Goal: Information Seeking & Learning: Learn about a topic

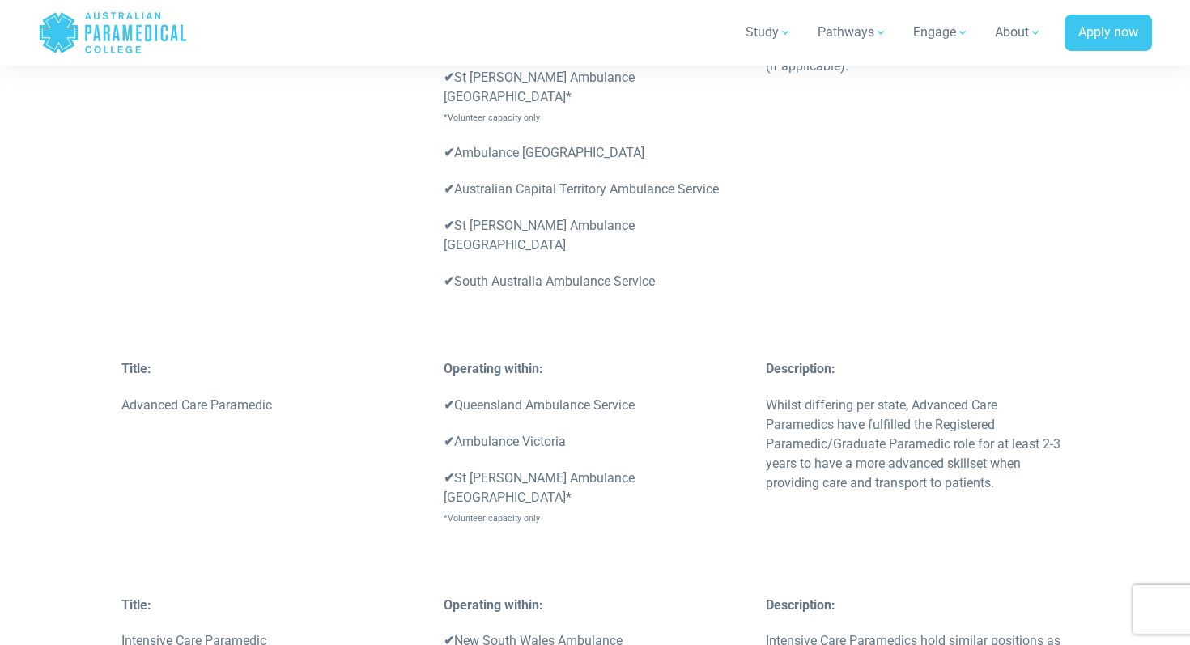
scroll to position [4028, 0]
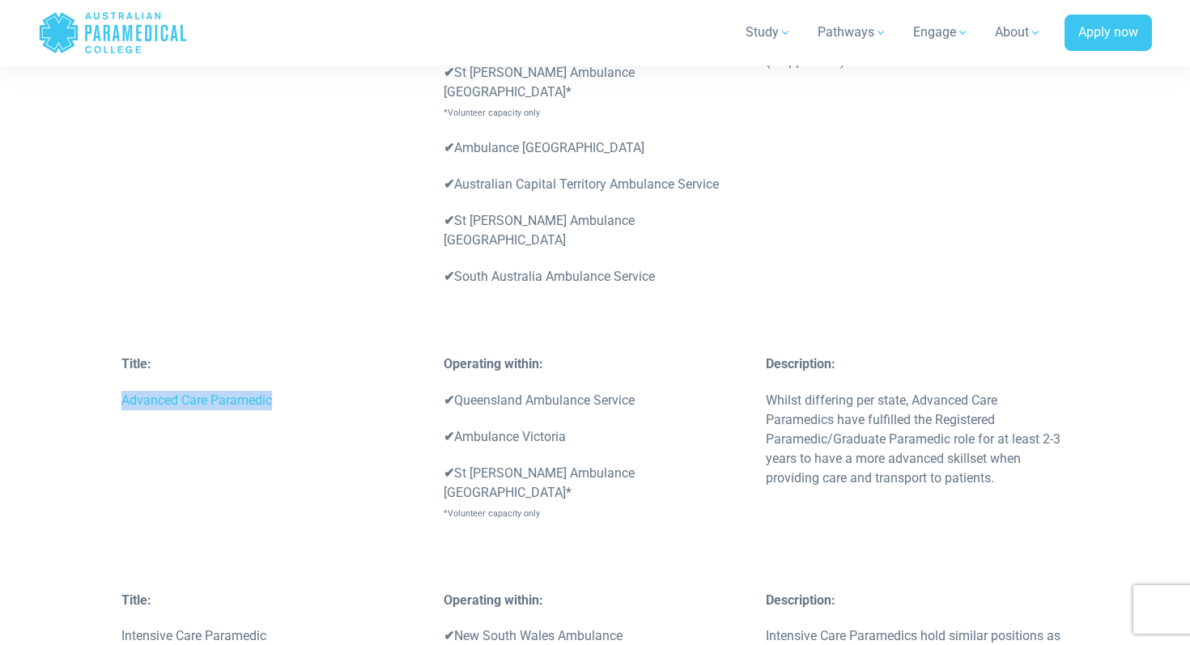
drag, startPoint x: 117, startPoint y: 282, endPoint x: 347, endPoint y: 283, distance: 230.0
click at [347, 355] on div "Title: Advanced Care Paramedic" at bounding box center [273, 391] width 322 height 73
copy p "Advanced Care Paramedic"
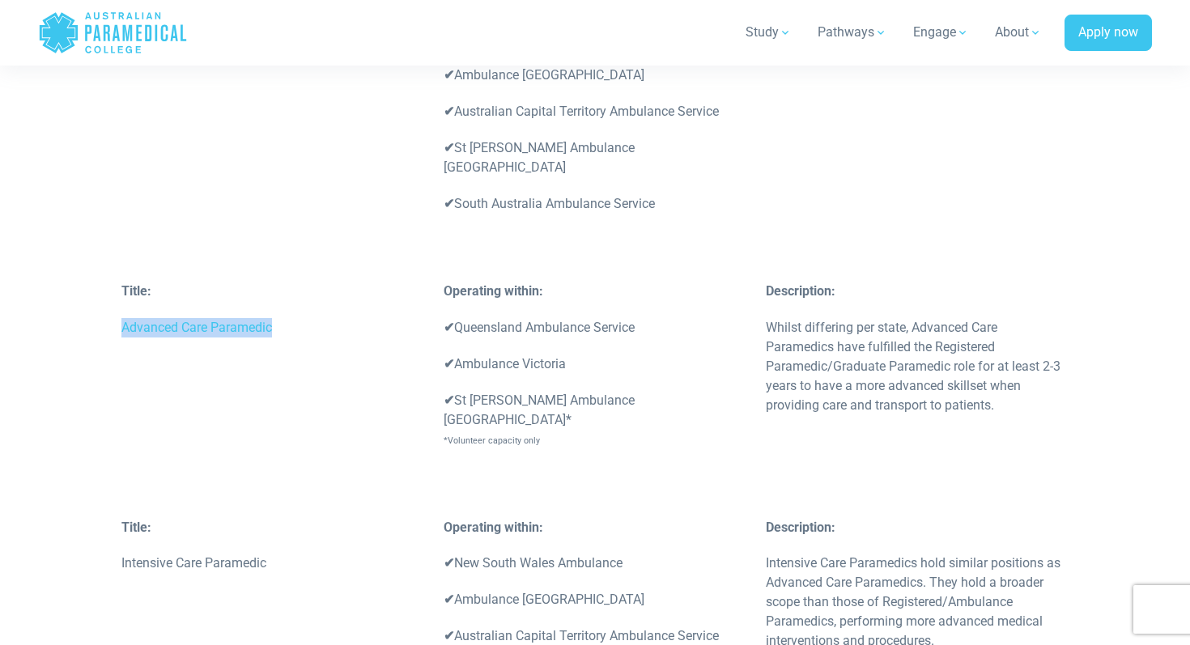
scroll to position [4102, 0]
click at [644, 335] on div "Title: Advanced Care Paramedic Operating within: ✔ Queensland Ambulance Service…" at bounding box center [595, 398] width 967 height 236
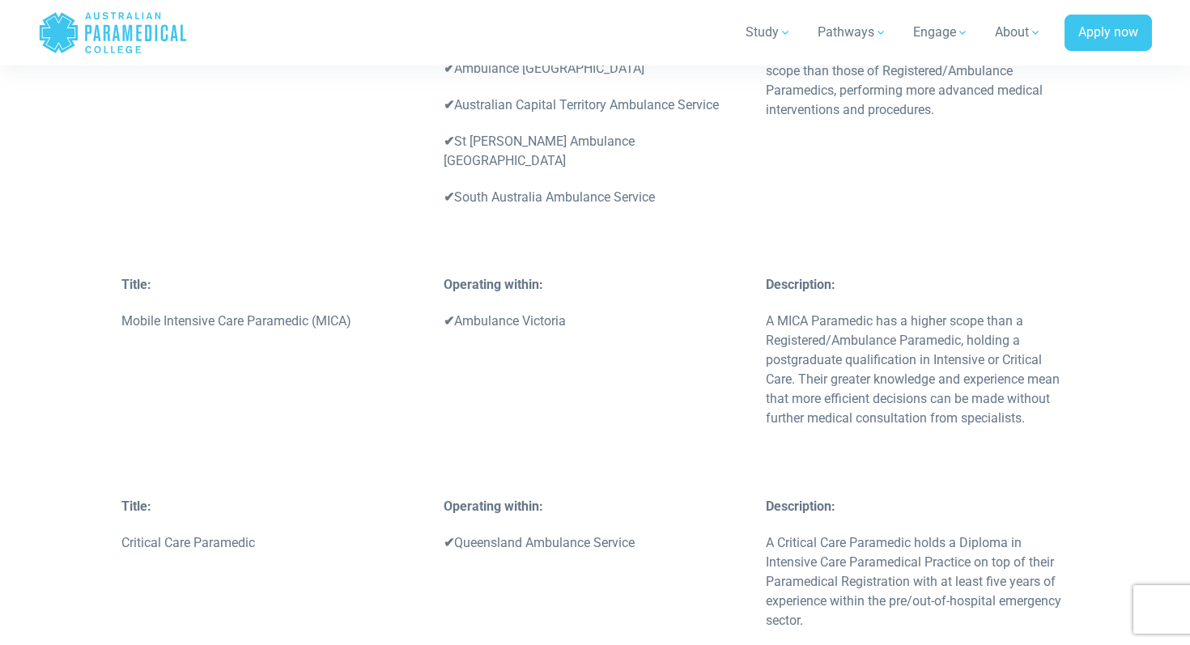
scroll to position [4651, 0]
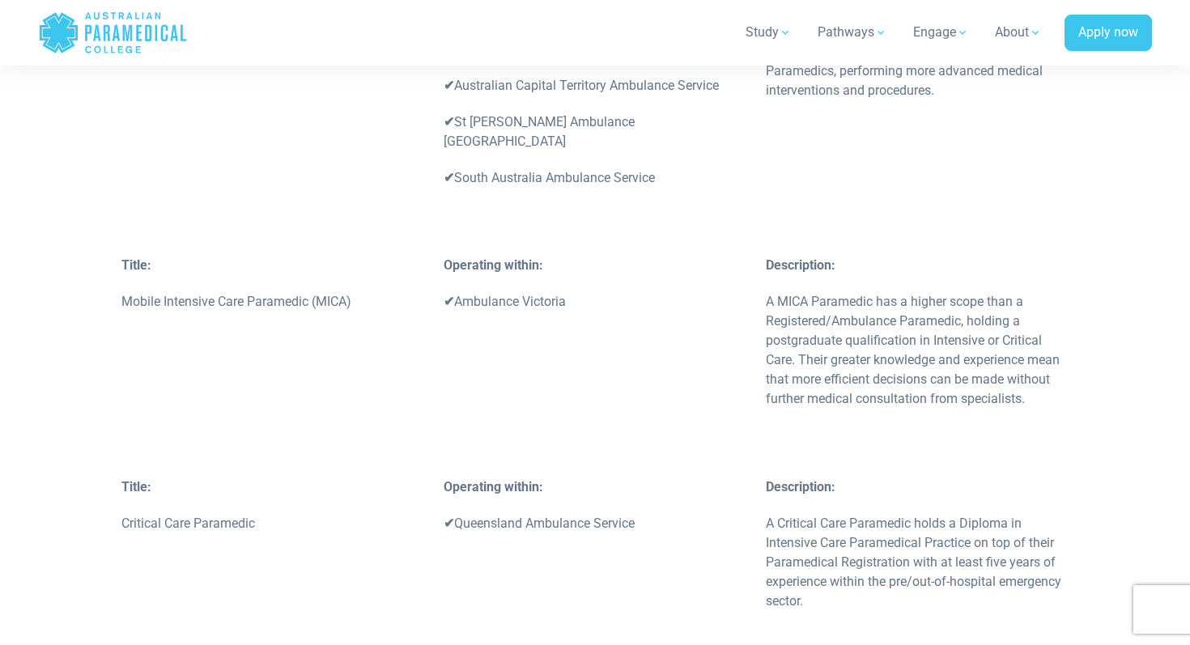
drag, startPoint x: 315, startPoint y: 355, endPoint x: 116, endPoint y: 355, distance: 199.2
click at [115, 478] on div "Title: Critical Care Paramedic" at bounding box center [273, 514] width 322 height 73
drag, startPoint x: 121, startPoint y: 370, endPoint x: 305, endPoint y: 369, distance: 183.8
click at [305, 514] on p "Critical Care Paramedic" at bounding box center [272, 523] width 303 height 19
copy p "Critical Care Paramedic"
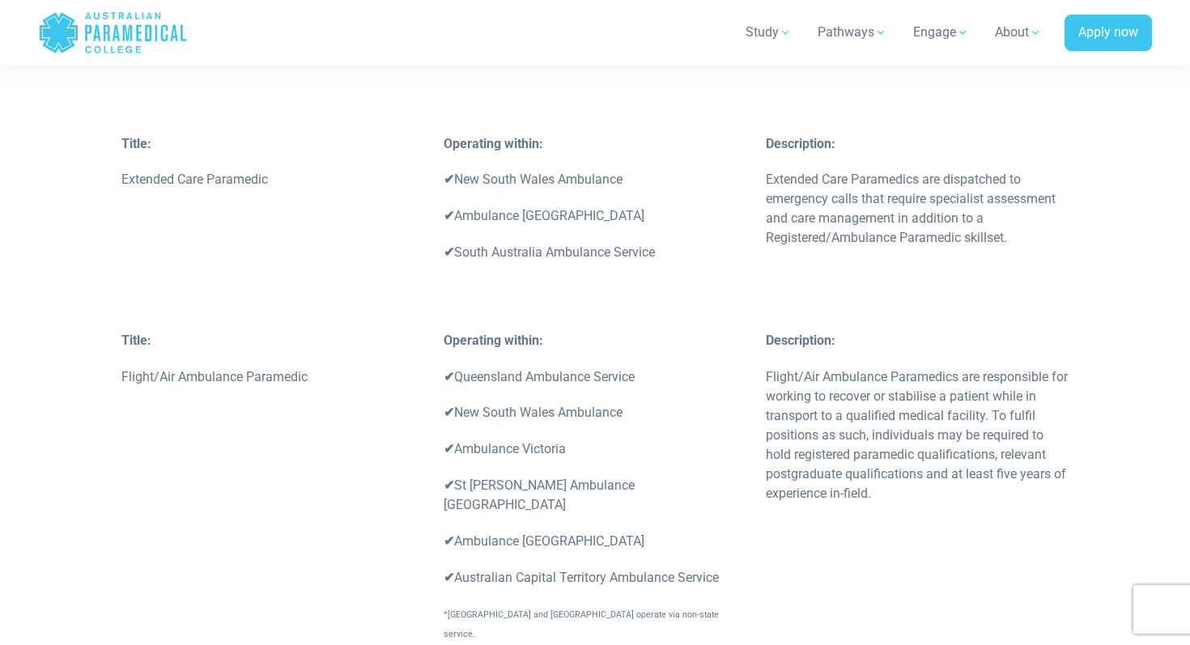
scroll to position [5208, 0]
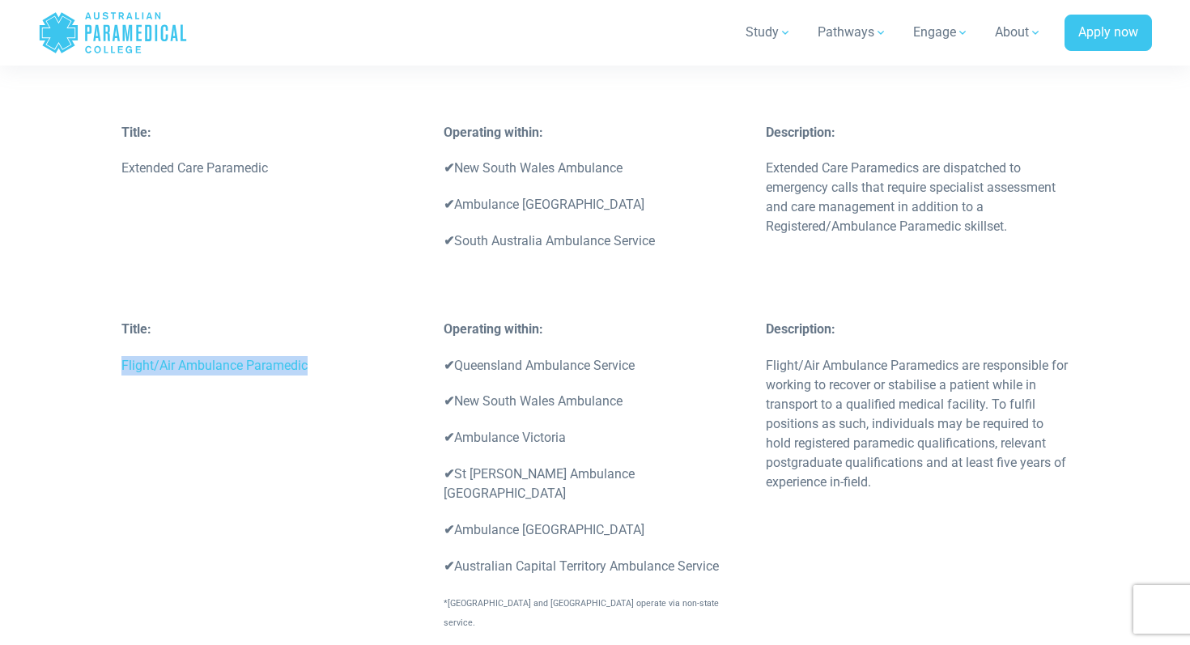
drag, startPoint x: 123, startPoint y: 209, endPoint x: 351, endPoint y: 208, distance: 228.3
click at [351, 356] on p "Flight/Air Ambulance Paramedic" at bounding box center [272, 365] width 303 height 19
copy p "Flight/Air Ambulance Paramedic"
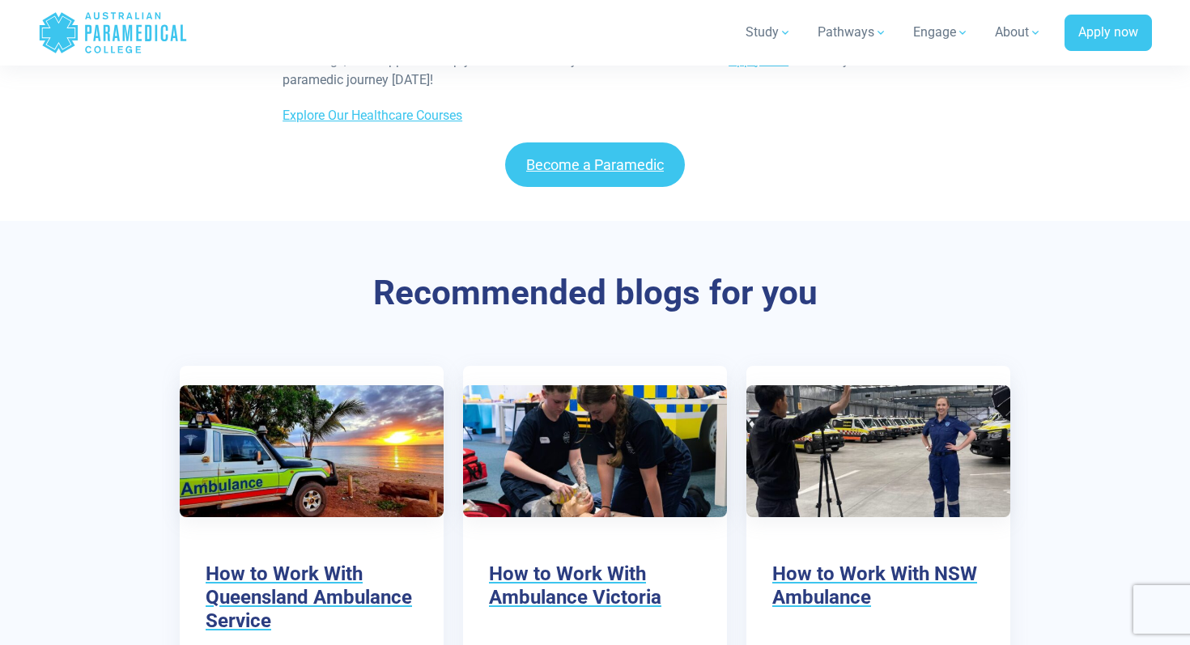
scroll to position [7671, 0]
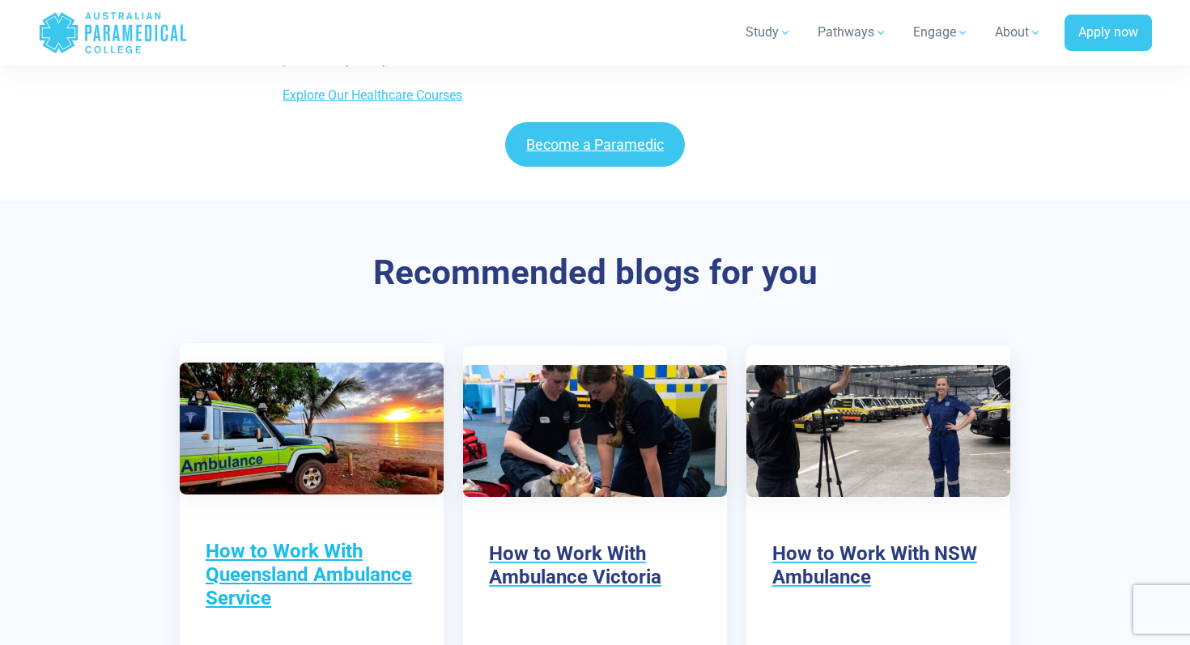
click at [342, 540] on h3 "How to Work With Queensland Ambulance Service" at bounding box center [312, 575] width 212 height 70
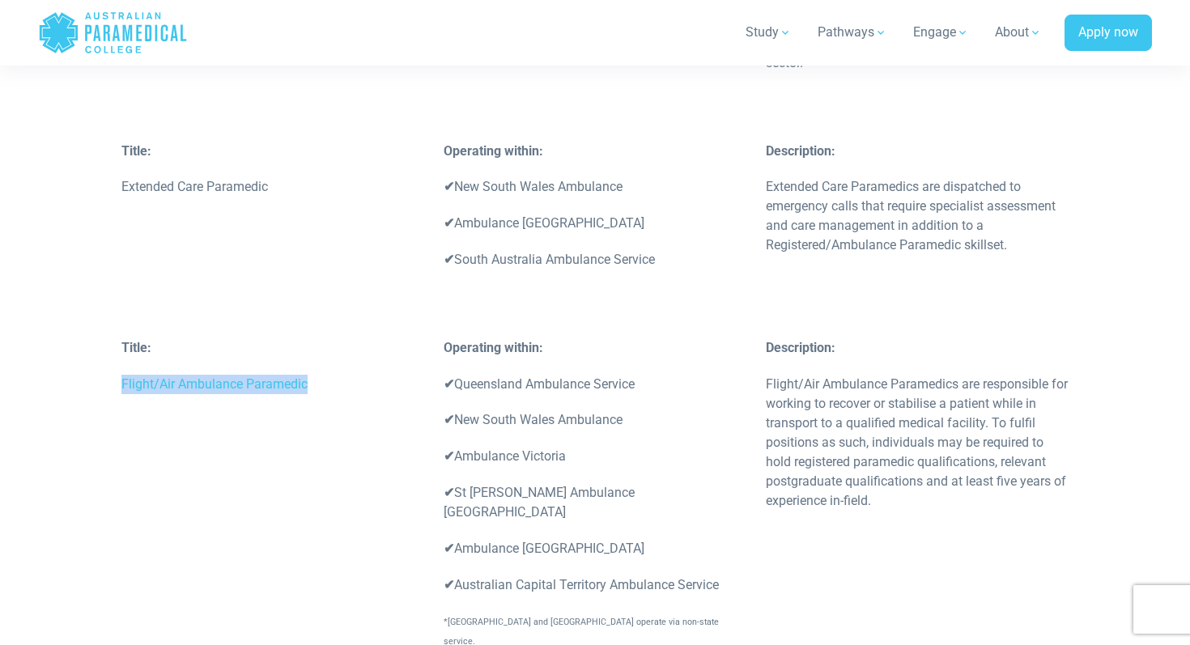
scroll to position [5163, 0]
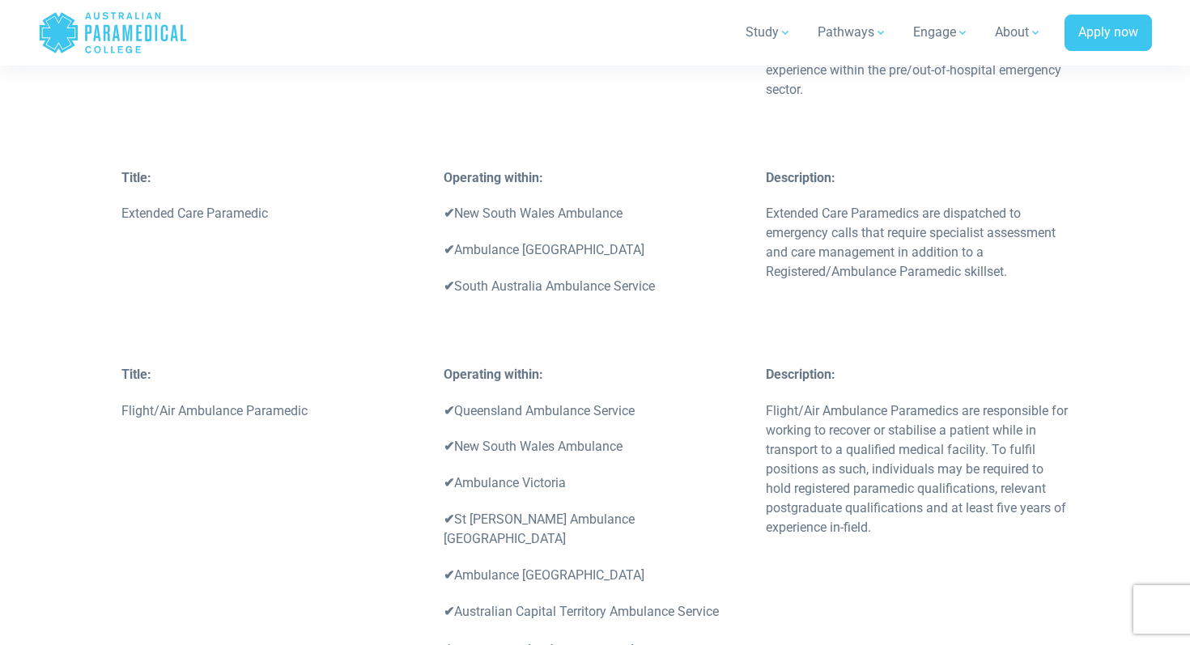
click at [317, 437] on p at bounding box center [272, 446] width 303 height 19
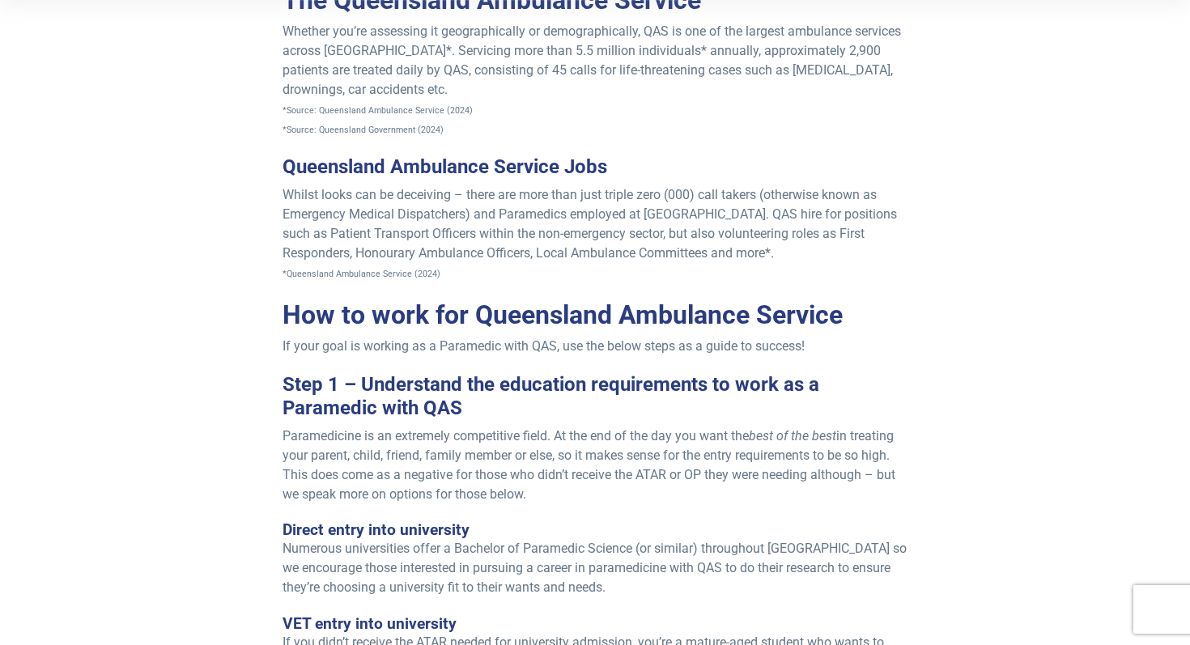
scroll to position [585, 0]
